Goal: Information Seeking & Learning: Check status

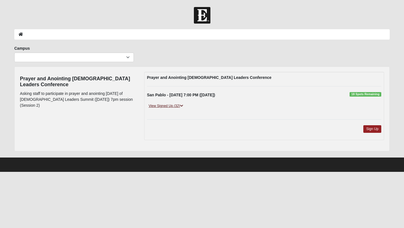
click at [172, 106] on link "View Signed Up (32)" at bounding box center [166, 106] width 38 height 6
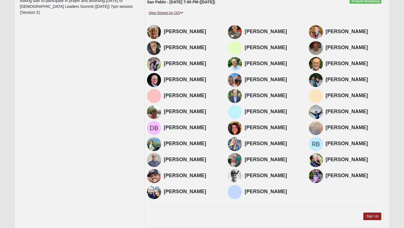
scroll to position [95, 0]
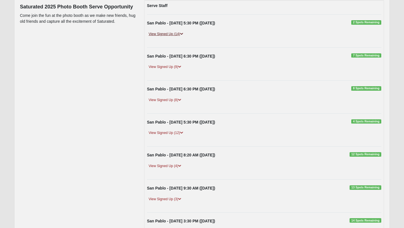
scroll to position [142, 0]
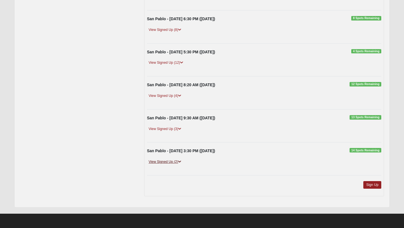
click at [173, 161] on link "View Signed Up (2)" at bounding box center [165, 162] width 36 height 6
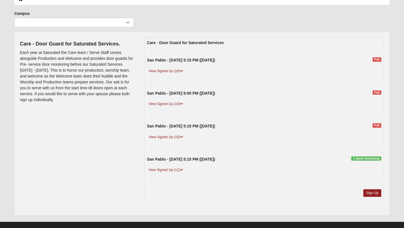
scroll to position [43, 0]
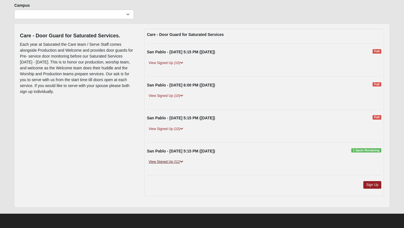
click at [174, 161] on link "View Signed Up (11)" at bounding box center [166, 162] width 38 height 6
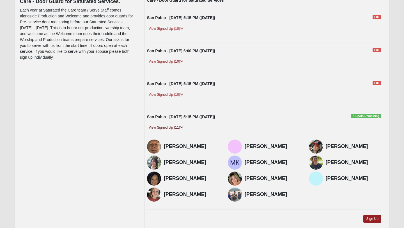
scroll to position [111, 0]
